Goal: Task Accomplishment & Management: Manage account settings

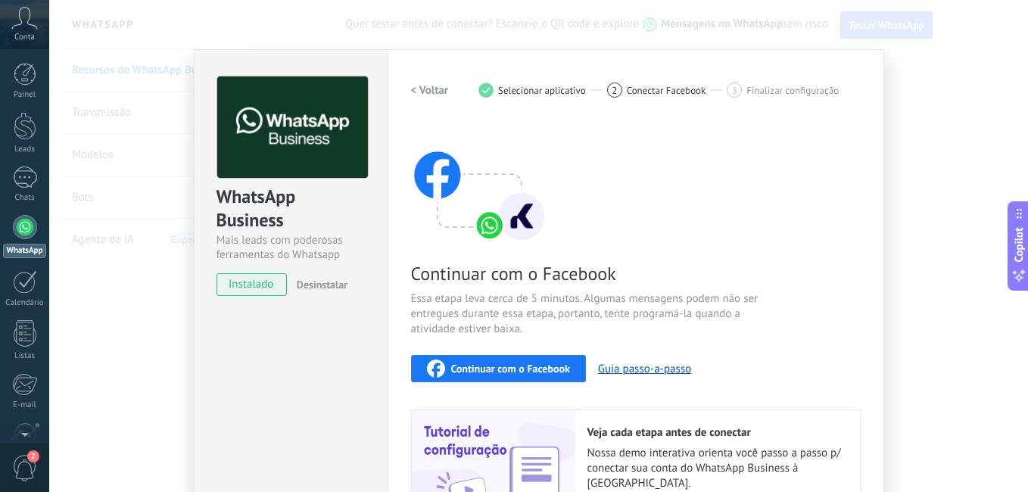
click at [498, 372] on span "Continuar com o Facebook" at bounding box center [510, 368] width 119 height 11
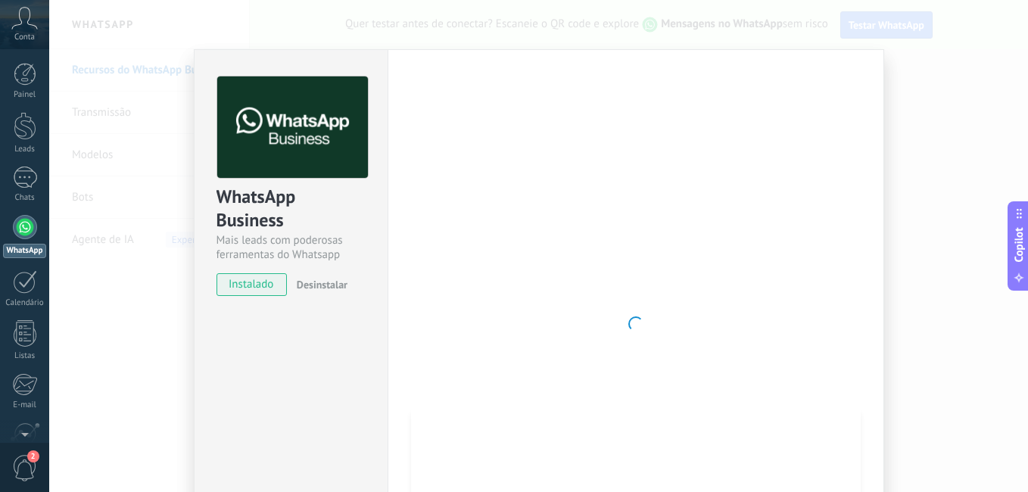
click at [444, 295] on div at bounding box center [636, 323] width 450 height 495
click at [31, 277] on div at bounding box center [25, 281] width 24 height 23
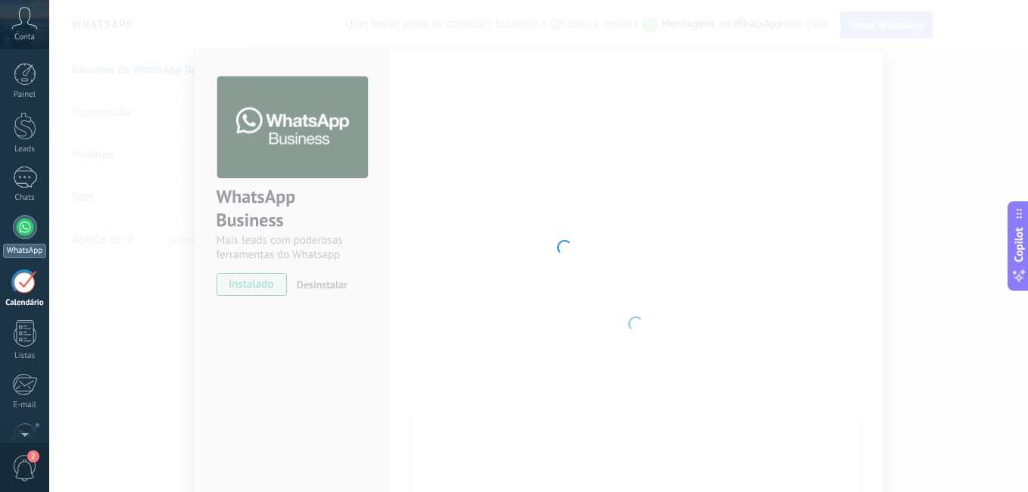
click at [27, 240] on link "WhatsApp" at bounding box center [24, 236] width 49 height 43
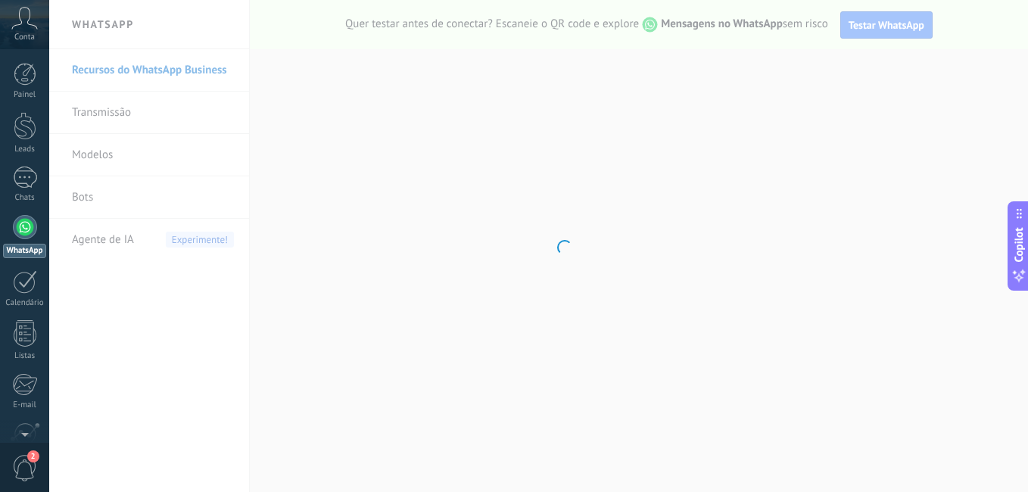
click at [9, 234] on link "WhatsApp" at bounding box center [24, 236] width 49 height 43
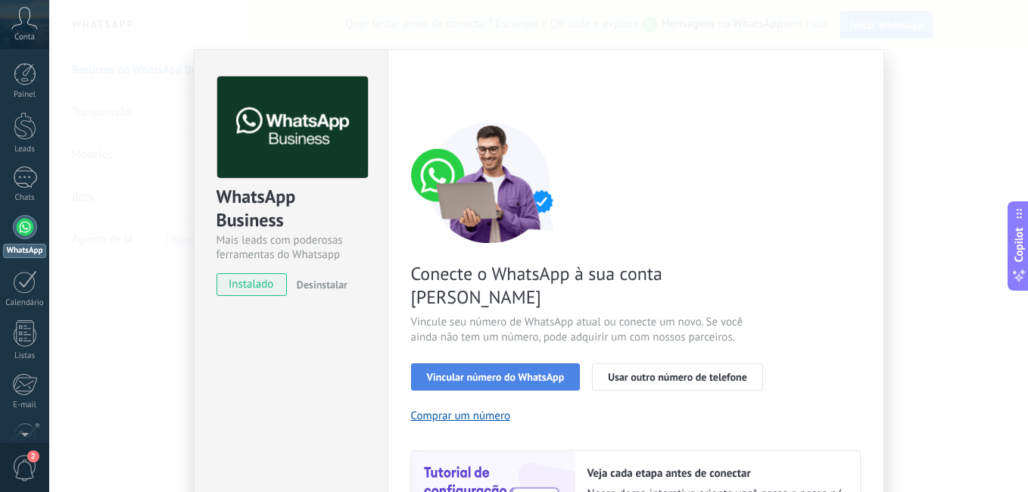
click at [485, 372] on span "Vincular número do WhatsApp" at bounding box center [496, 377] width 138 height 11
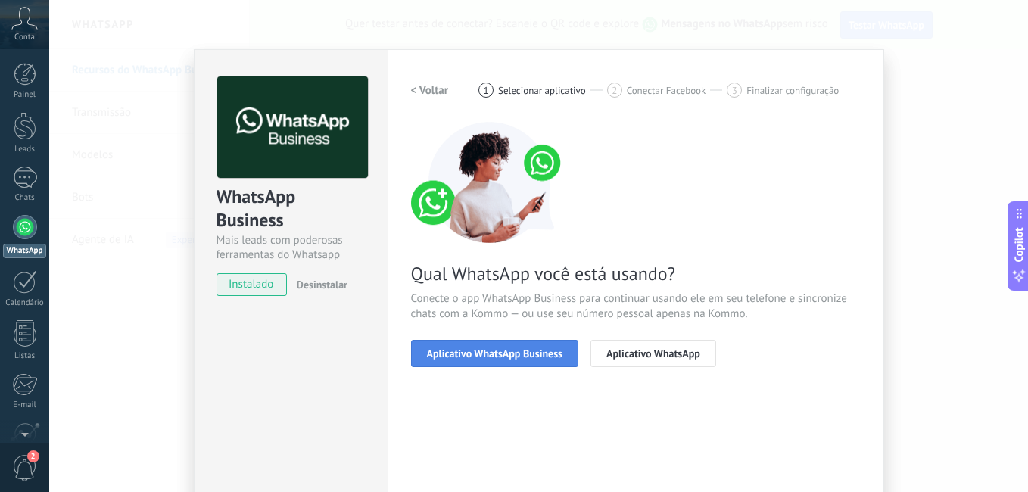
click at [504, 357] on span "Aplicativo WhatsApp Business" at bounding box center [495, 353] width 136 height 11
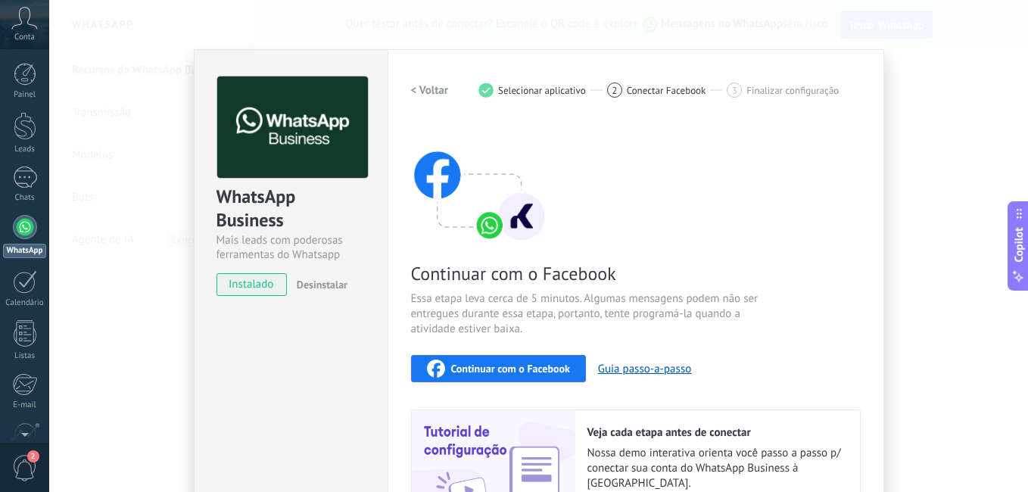
click at [507, 367] on span "Continuar com o Facebook" at bounding box center [510, 368] width 119 height 11
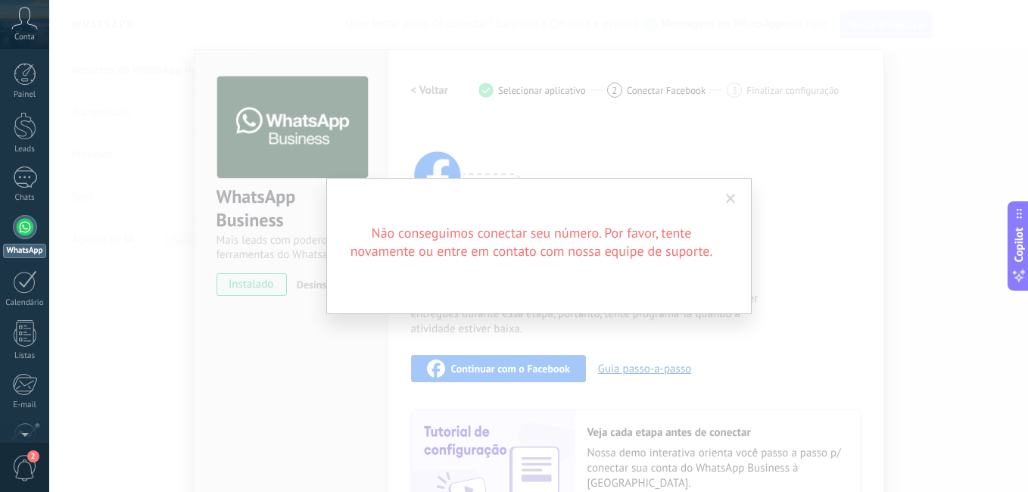
click at [644, 282] on div "Não conseguimos conectar seu número. Por favor, tente novamente ou entre em con…" at bounding box center [539, 246] width 426 height 136
drag, startPoint x: 745, startPoint y: 196, endPoint x: 736, endPoint y: 196, distance: 9.1
click at [736, 196] on div "Não conseguimos conectar seu número. Por favor, tente novamente ou entre em con…" at bounding box center [539, 246] width 426 height 136
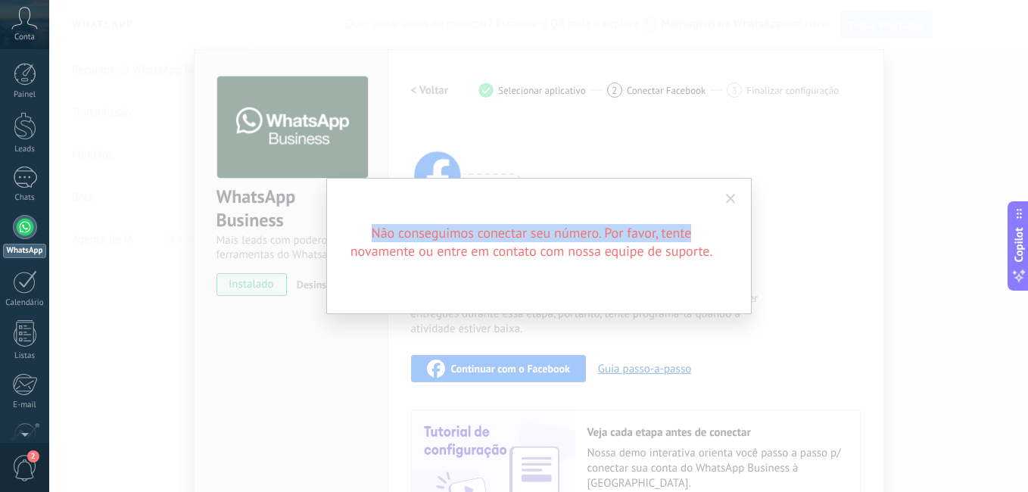
click at [736, 196] on span at bounding box center [731, 199] width 25 height 26
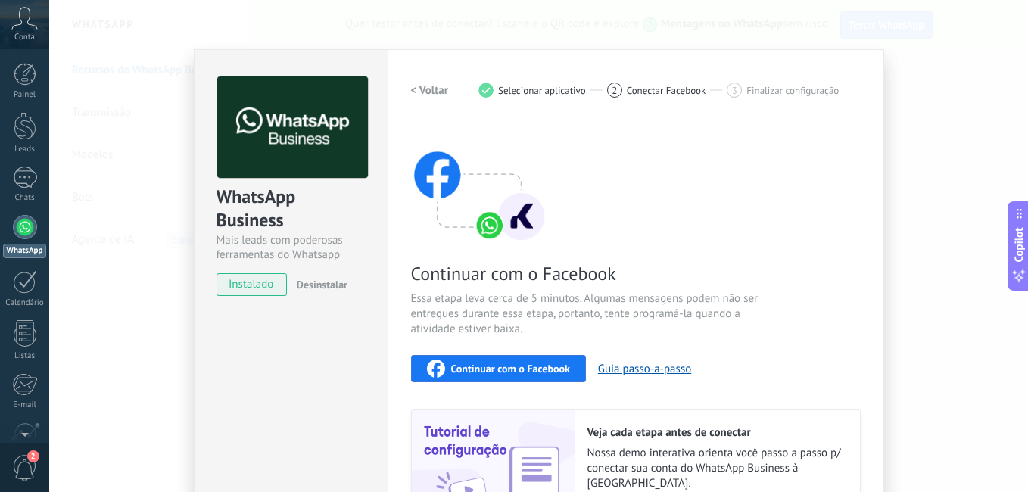
click at [26, 33] on span "Conta" at bounding box center [24, 38] width 20 height 10
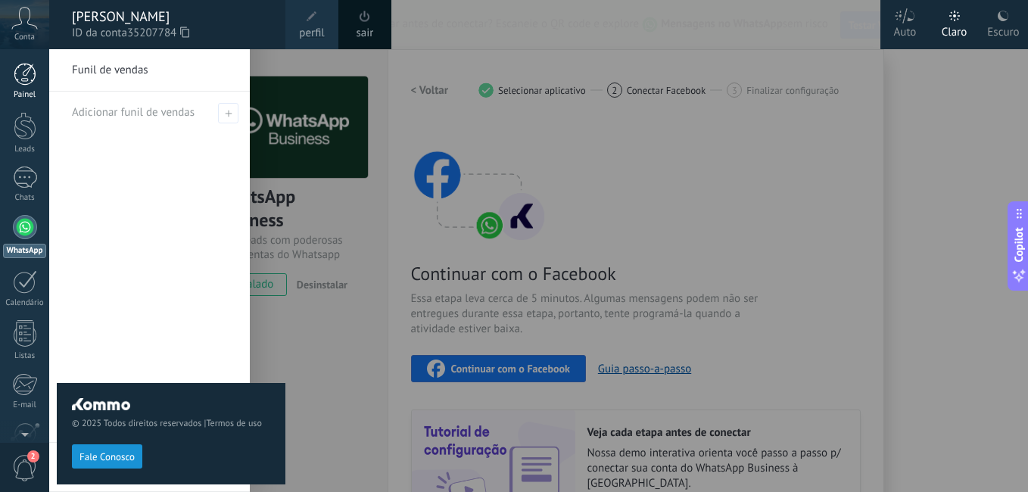
click at [24, 78] on div at bounding box center [25, 74] width 23 height 23
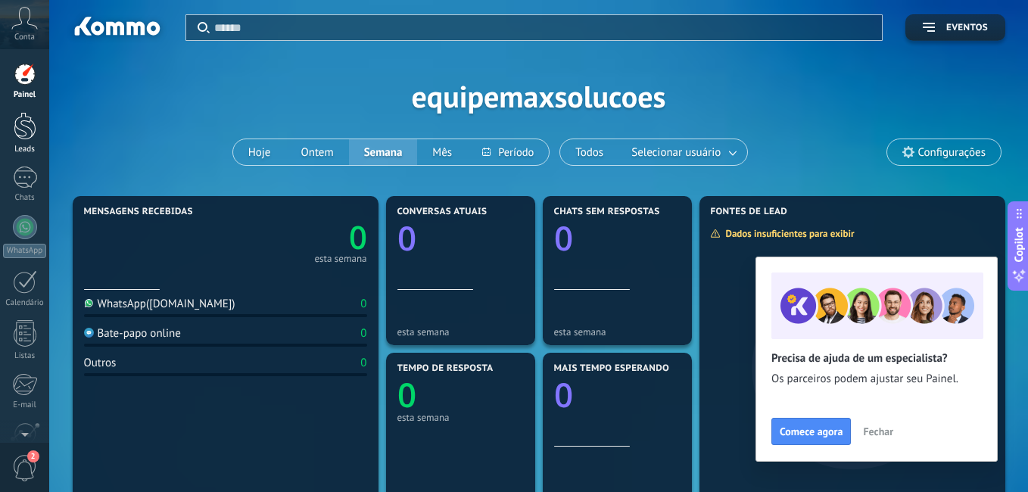
click at [24, 122] on div at bounding box center [25, 126] width 23 height 28
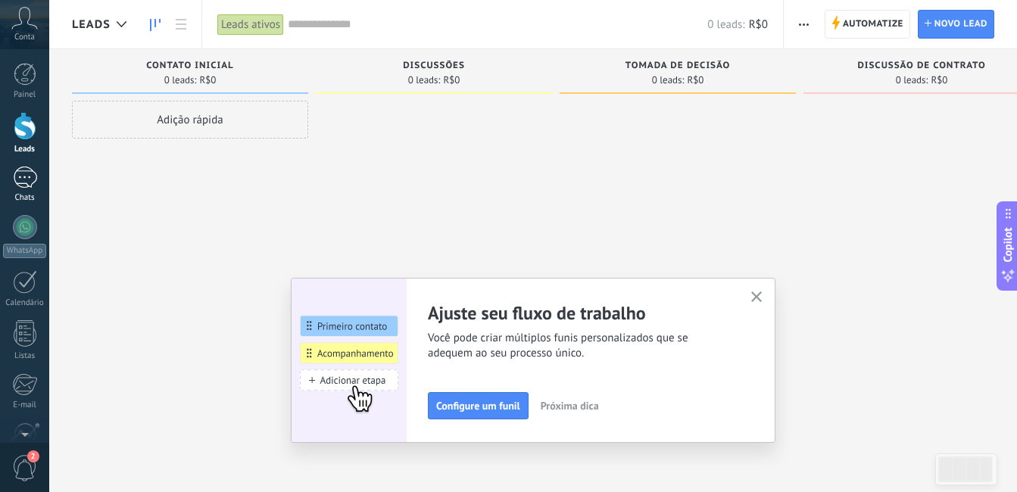
click at [33, 171] on div at bounding box center [25, 178] width 24 height 22
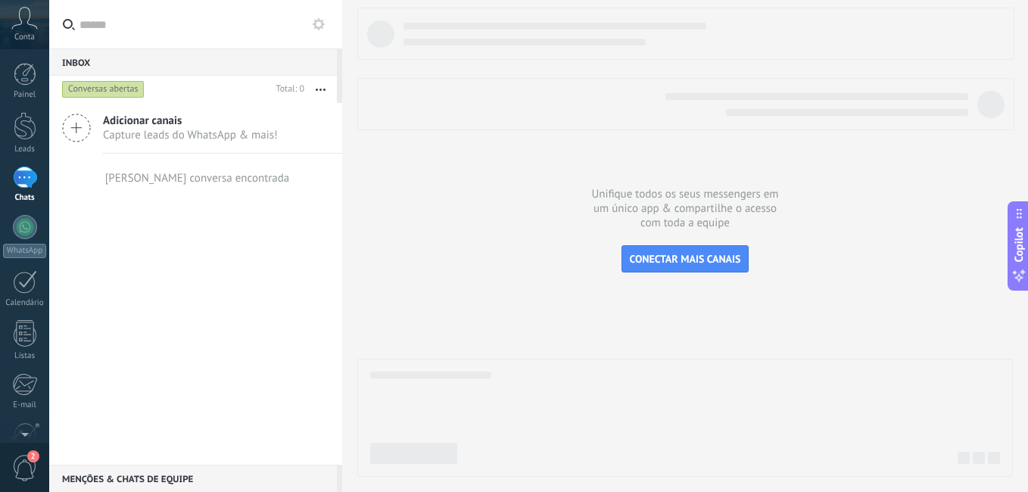
click at [25, 17] on icon at bounding box center [24, 18] width 27 height 23
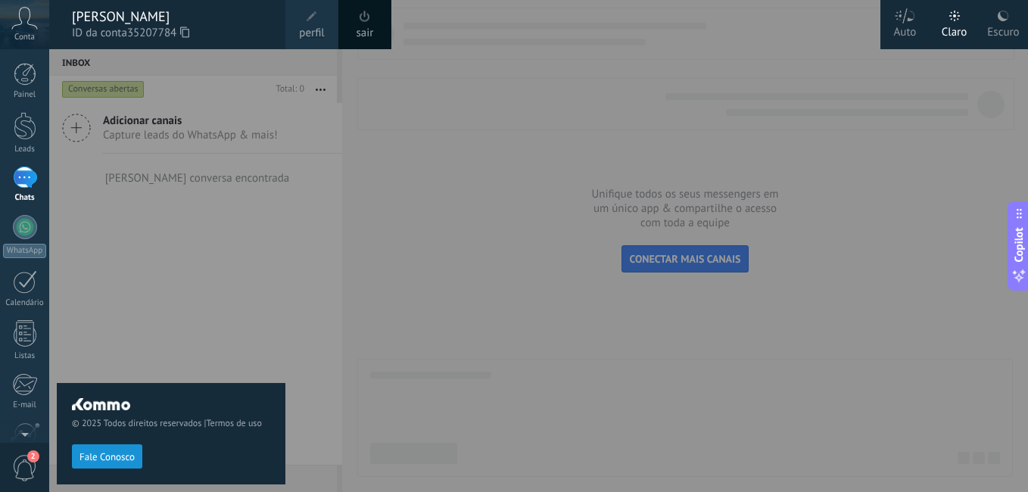
click at [112, 25] on span "ID da conta 35207784" at bounding box center [171, 33] width 198 height 17
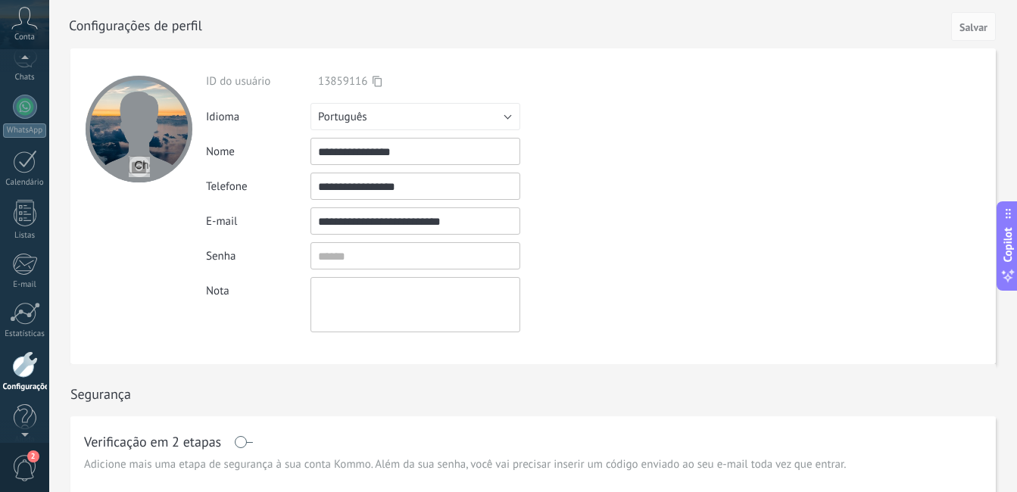
scroll to position [138, 0]
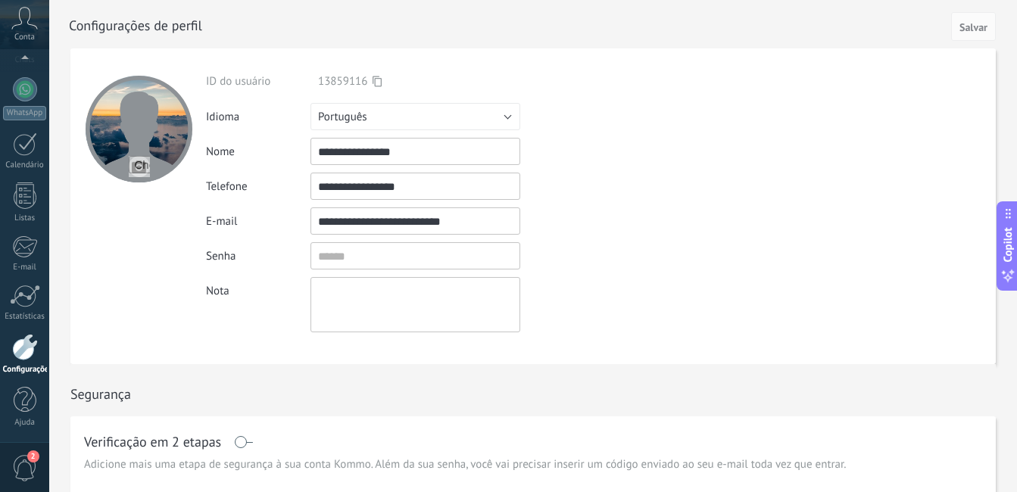
click at [32, 360] on link "Configurações" at bounding box center [24, 354] width 49 height 41
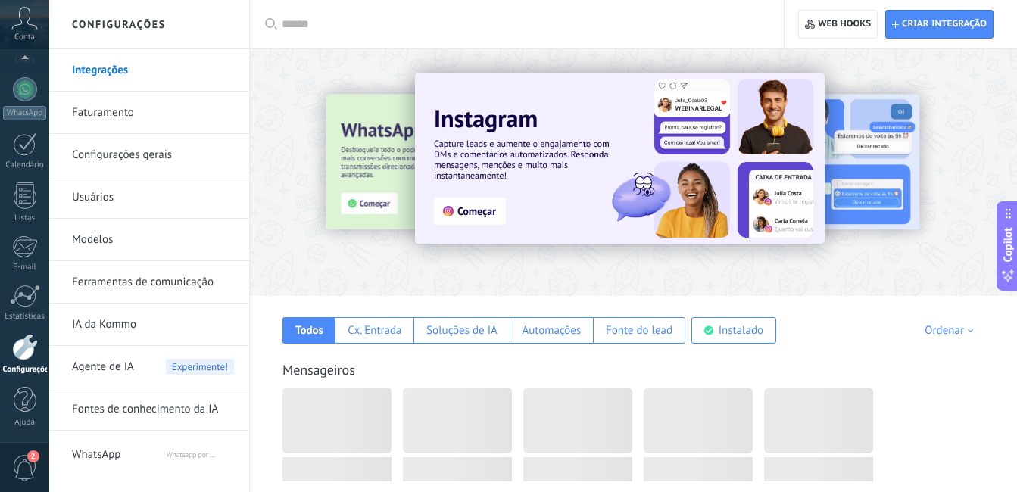
click at [175, 281] on link "Ferramentas de comunicação" at bounding box center [153, 282] width 162 height 42
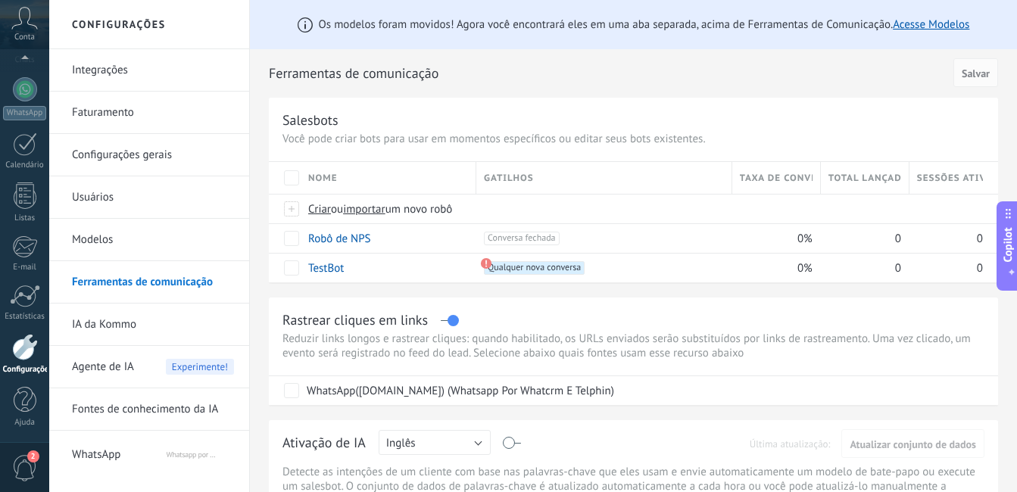
click at [155, 73] on link "Integrações" at bounding box center [153, 70] width 162 height 42
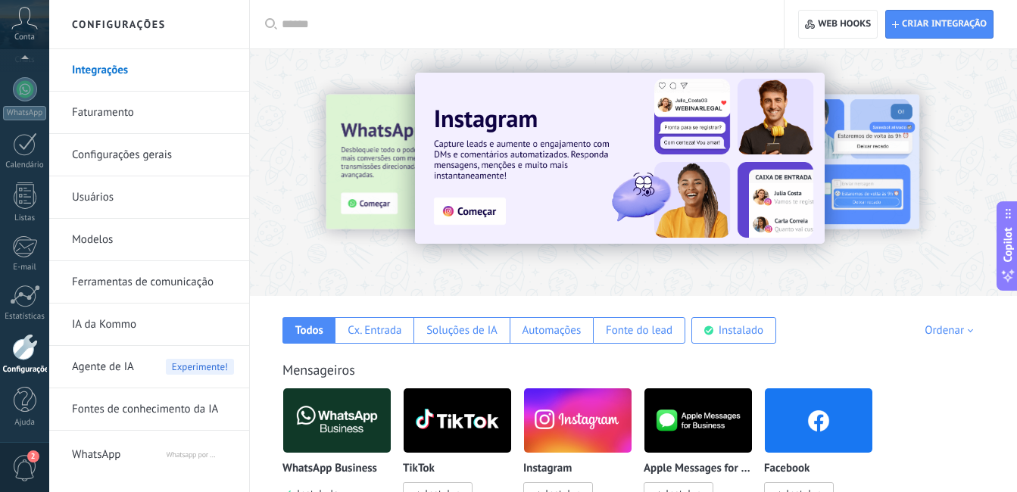
click at [984, 129] on div at bounding box center [1009, 172] width 341 height 136
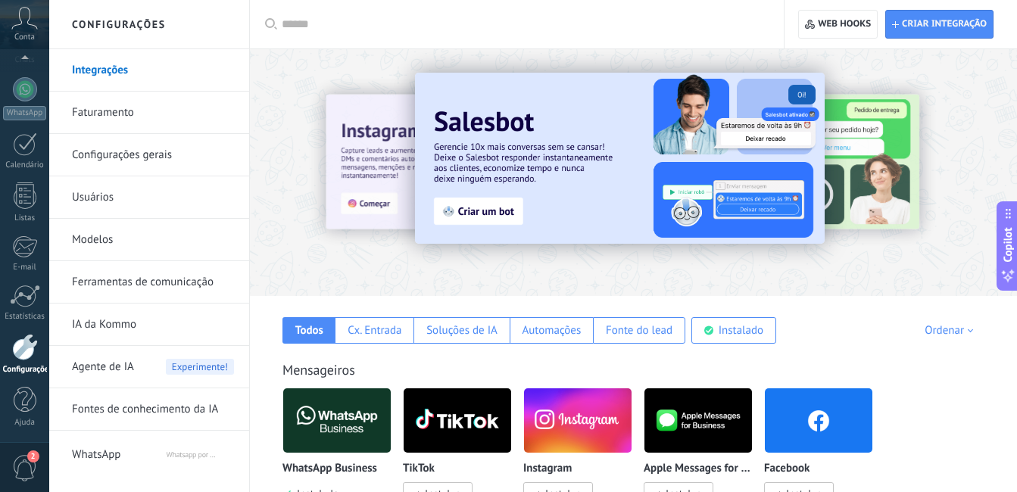
click at [984, 129] on div at bounding box center [1009, 172] width 341 height 136
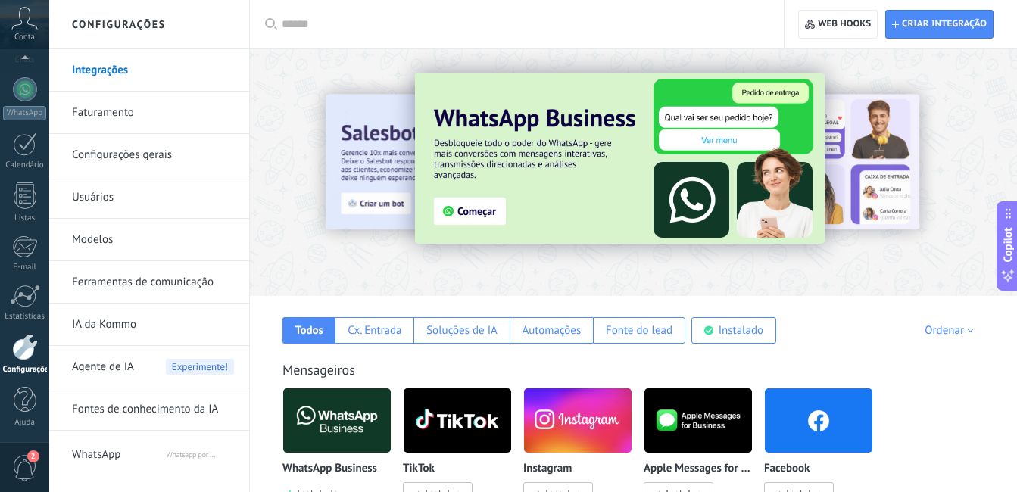
click at [984, 129] on div at bounding box center [1009, 172] width 341 height 136
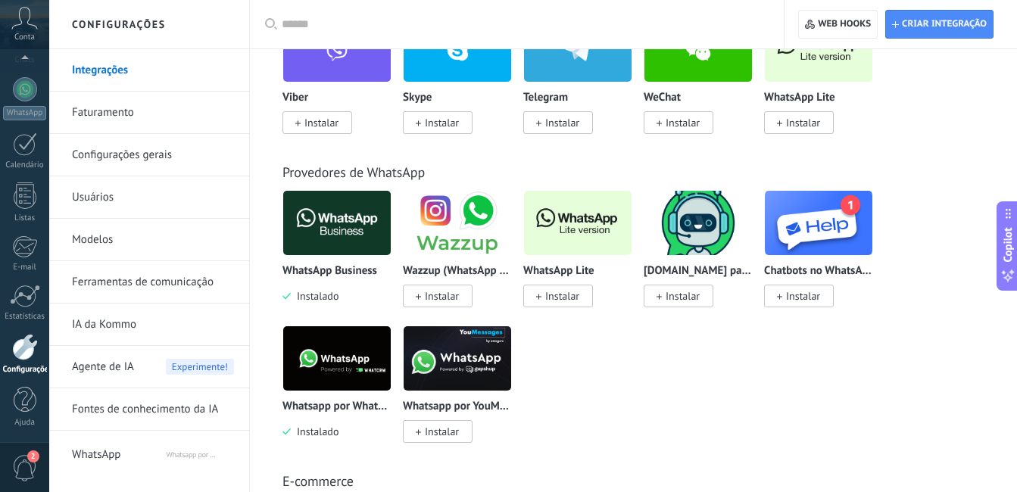
scroll to position [494, 0]
